Goal: Submit feedback/report problem

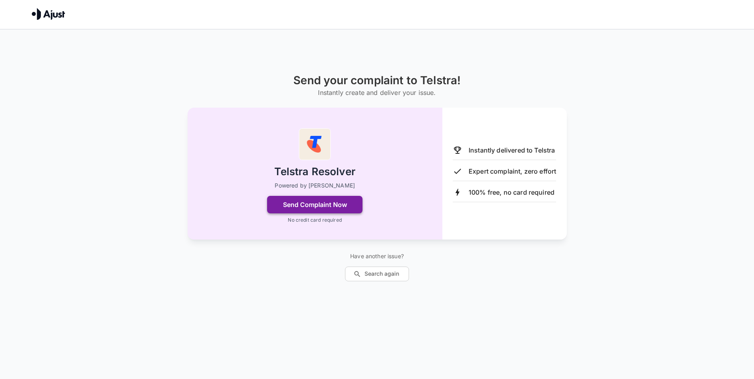
click at [338, 207] on button "Send Complaint Now" at bounding box center [314, 204] width 95 height 17
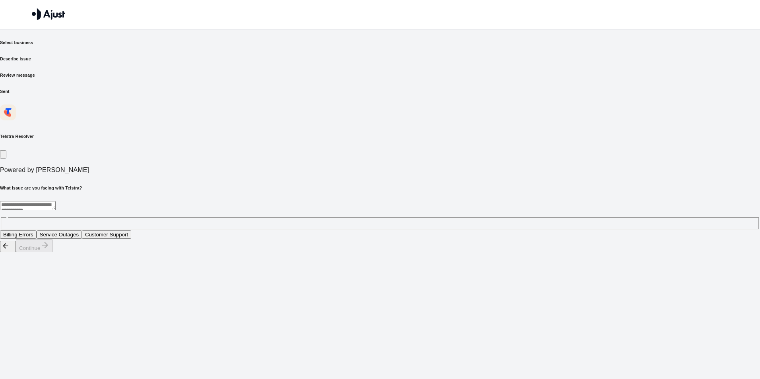
click at [37, 230] on button "Billing Errors" at bounding box center [18, 234] width 37 height 8
click at [53, 252] on button "Continue" at bounding box center [34, 245] width 37 height 13
click at [213, 201] on div "* ​" at bounding box center [380, 215] width 760 height 29
type textarea "**********"
click at [53, 243] on button "Continue" at bounding box center [34, 236] width 37 height 13
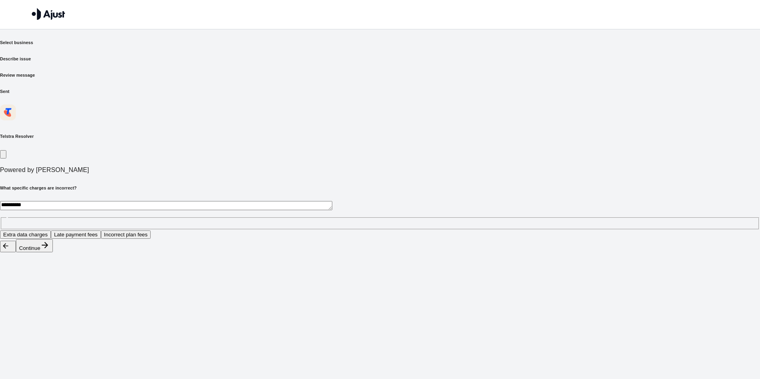
click at [151, 230] on button "Incorrect plan fees" at bounding box center [126, 234] width 50 height 8
click at [53, 252] on button "Continue" at bounding box center [34, 245] width 37 height 13
click at [156, 230] on button "Correction of billing statement" at bounding box center [117, 234] width 76 height 8
click at [79, 230] on button "Full refund of incorrect charges" at bounding box center [39, 234] width 79 height 8
click at [156, 230] on button "Correction of billing statement" at bounding box center [117, 234] width 76 height 8
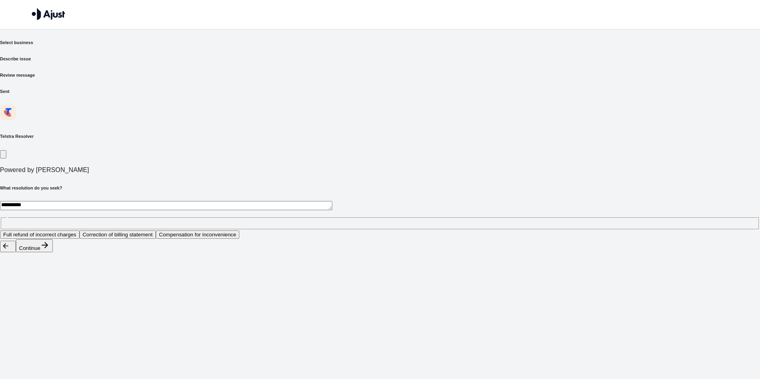
click at [53, 252] on button "Continue" at bounding box center [34, 245] width 37 height 13
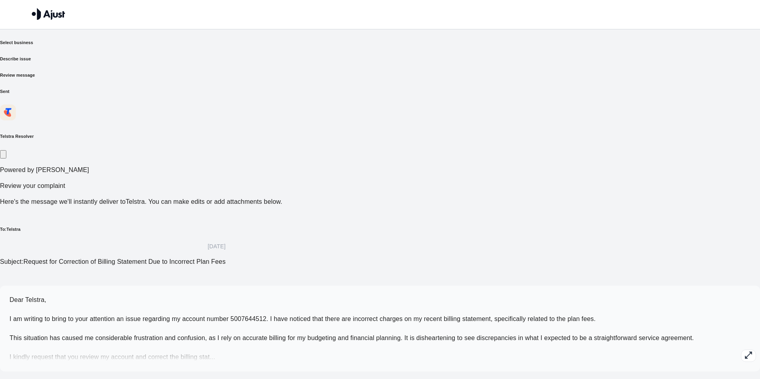
type textarea "**********"
